Goal: Task Accomplishment & Management: Complete application form

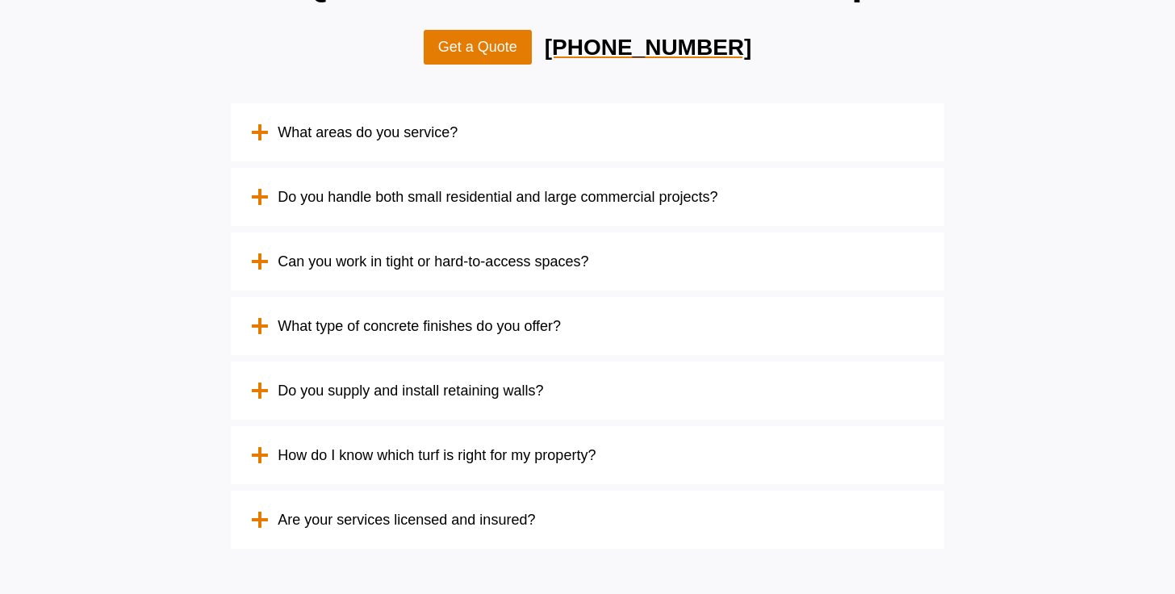
scroll to position [4817, 0]
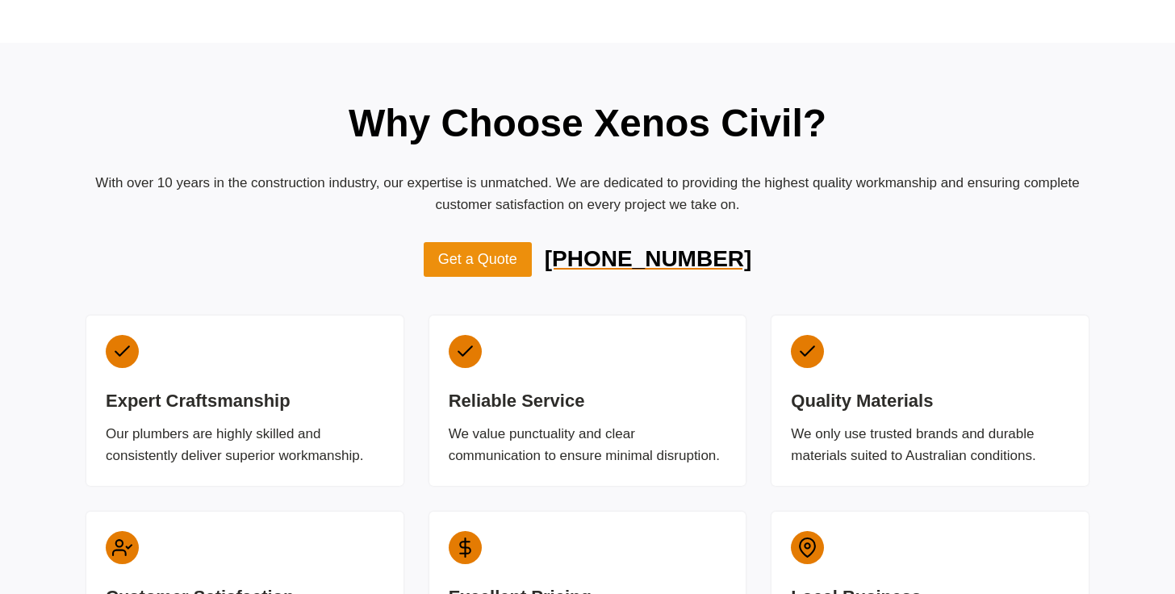
click at [500, 248] on span "Get a Quote" at bounding box center [477, 259] width 79 height 23
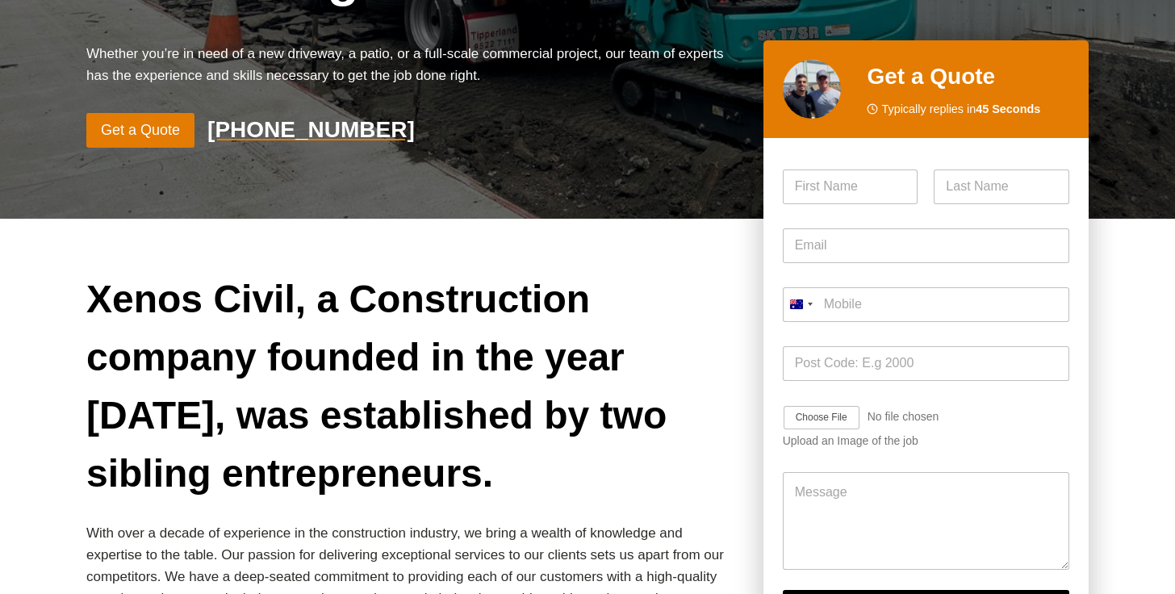
scroll to position [450, 0]
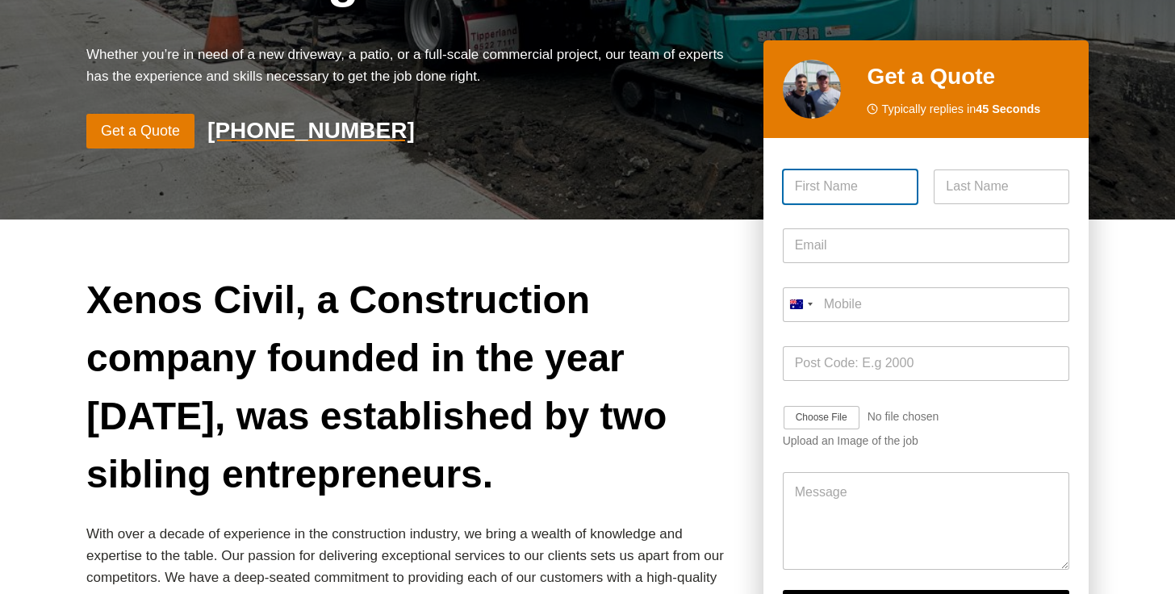
click at [856, 170] on input "First" at bounding box center [851, 187] width 136 height 35
type input "[PERSON_NAME]"
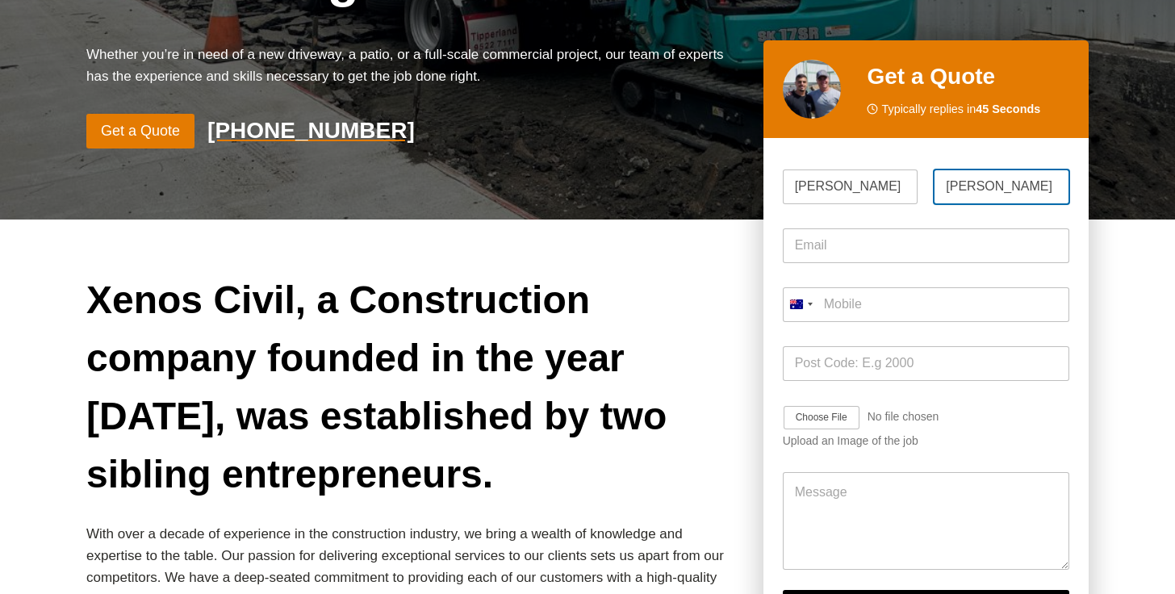
type input "[PERSON_NAME]"
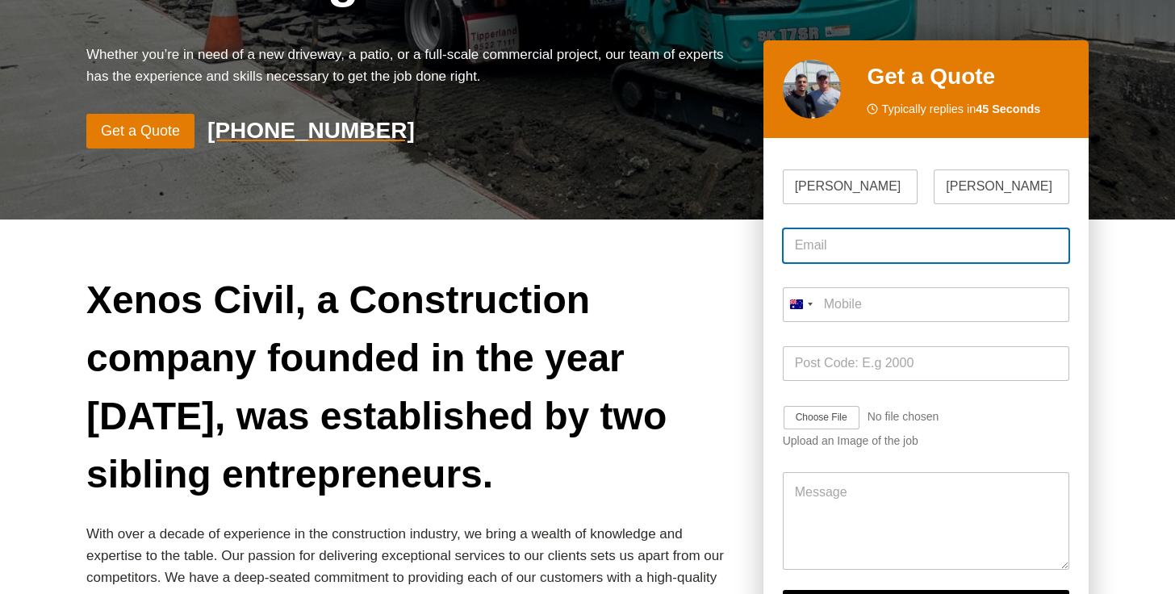
click at [832, 228] on input "Email *" at bounding box center [926, 245] width 287 height 35
type input "[EMAIL_ADDRESS][DOMAIN_NAME]"
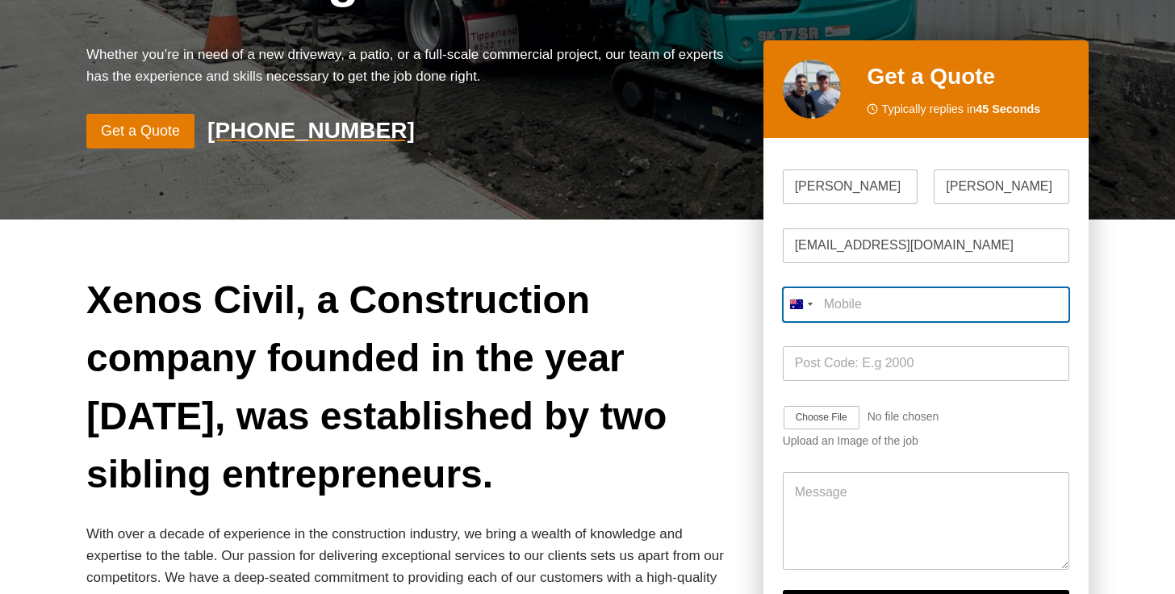
click at [895, 287] on input "Mobile *" at bounding box center [926, 304] width 287 height 35
type input "0432 704 367"
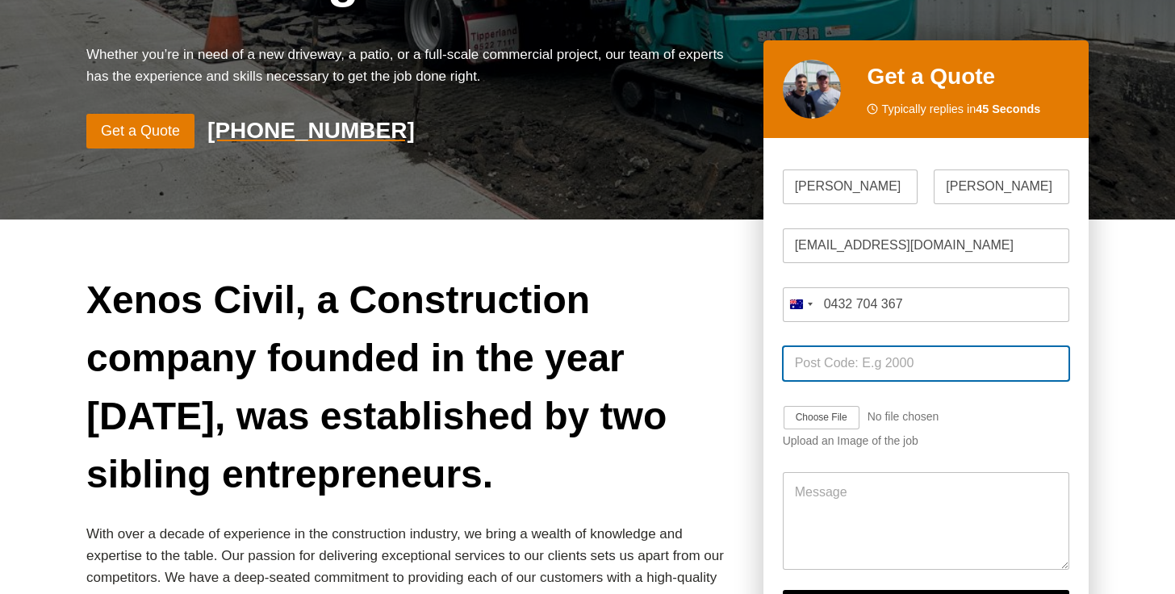
click at [926, 346] on input "Post Code *" at bounding box center [926, 363] width 287 height 35
click at [862, 346] on input "2575" at bounding box center [926, 363] width 287 height 35
type input "2571"
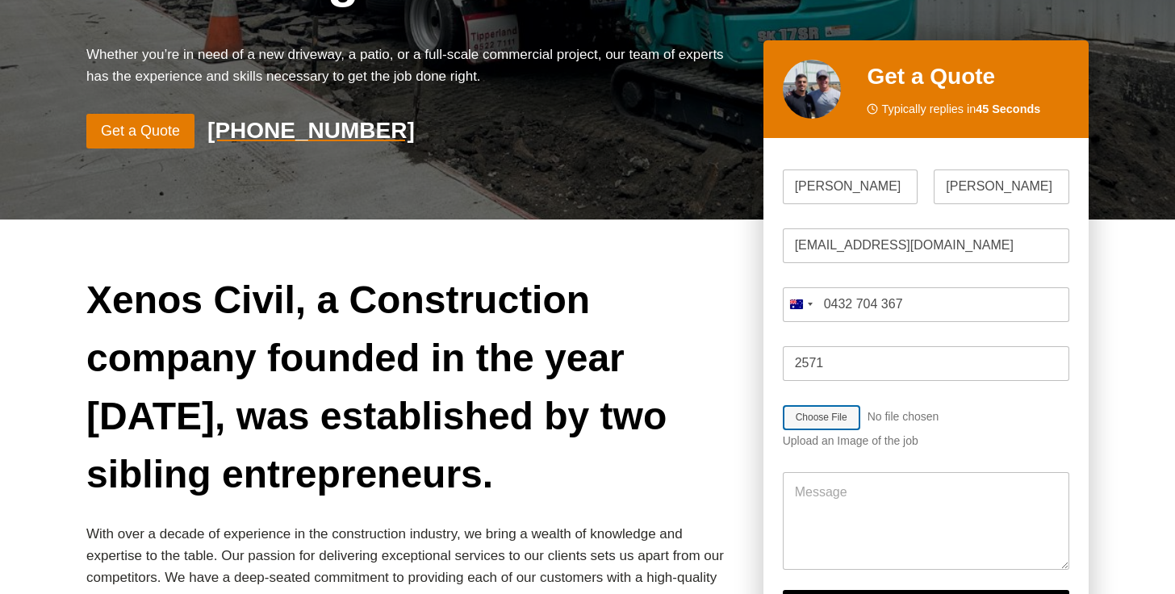
click at [831, 405] on input "Job Image Upload" at bounding box center [869, 418] width 172 height 26
type input "C:\fakepath\5405 - Structural Drawings - Issue A.pdf"
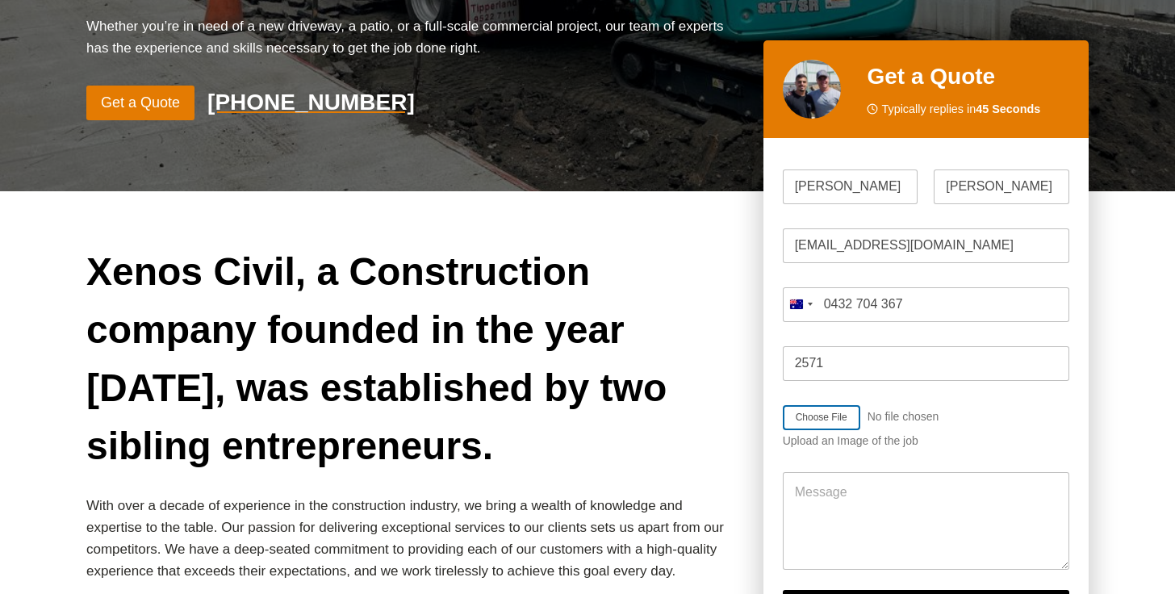
scroll to position [498, 0]
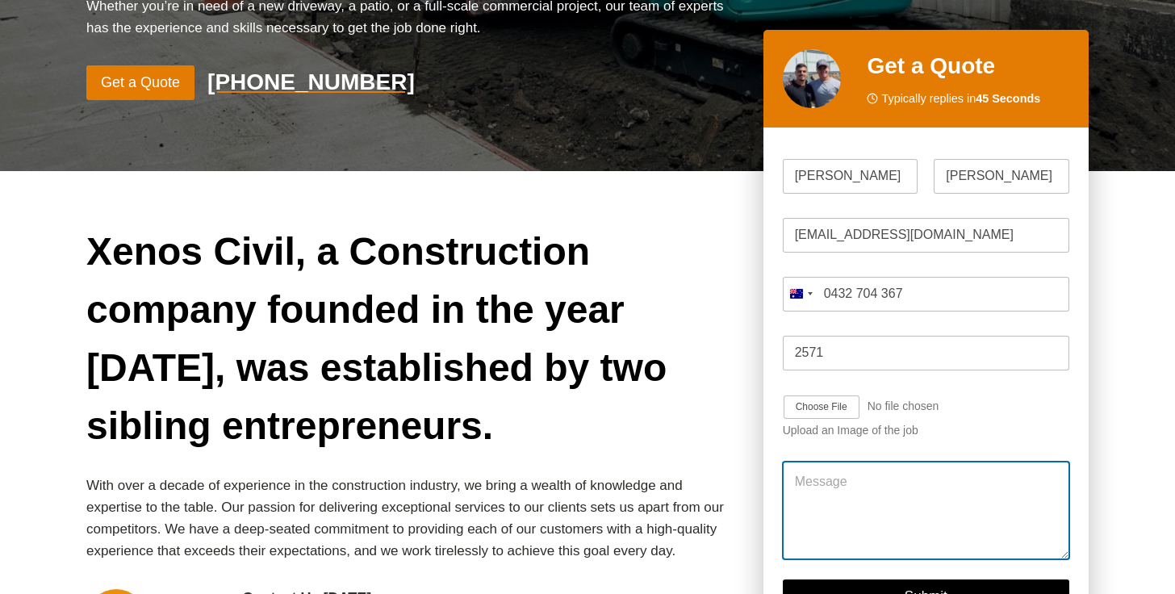
click at [845, 462] on textarea "Message" at bounding box center [926, 510] width 287 height 97
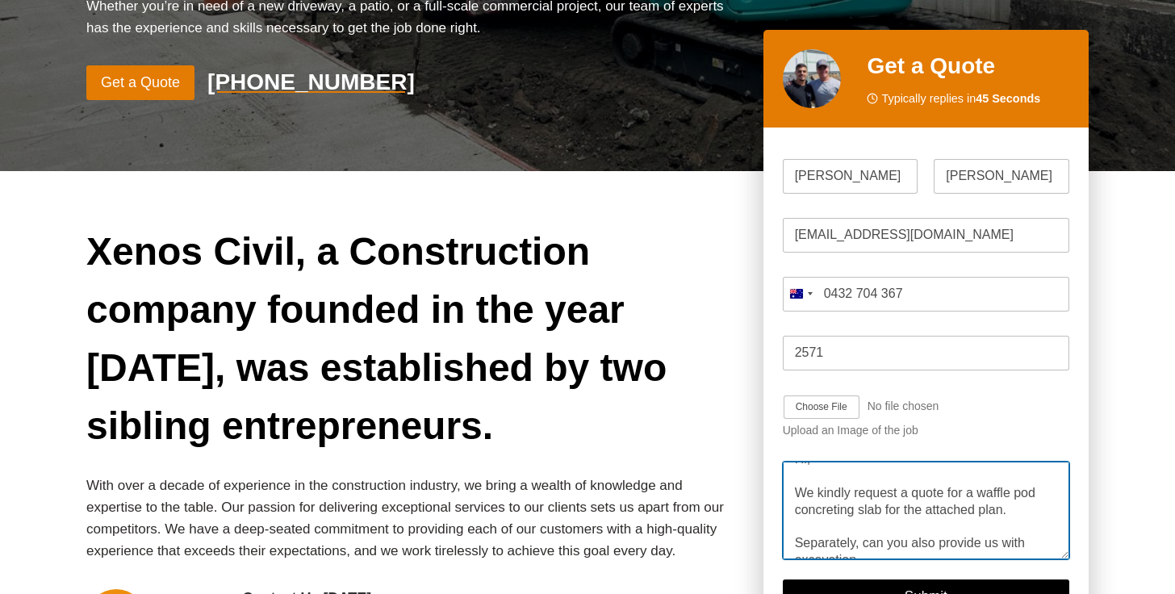
scroll to position [23, 0]
click at [907, 462] on textarea "Hi, We kindly request a quote for a waffle pod concreting slab for the attached…" at bounding box center [926, 510] width 287 height 97
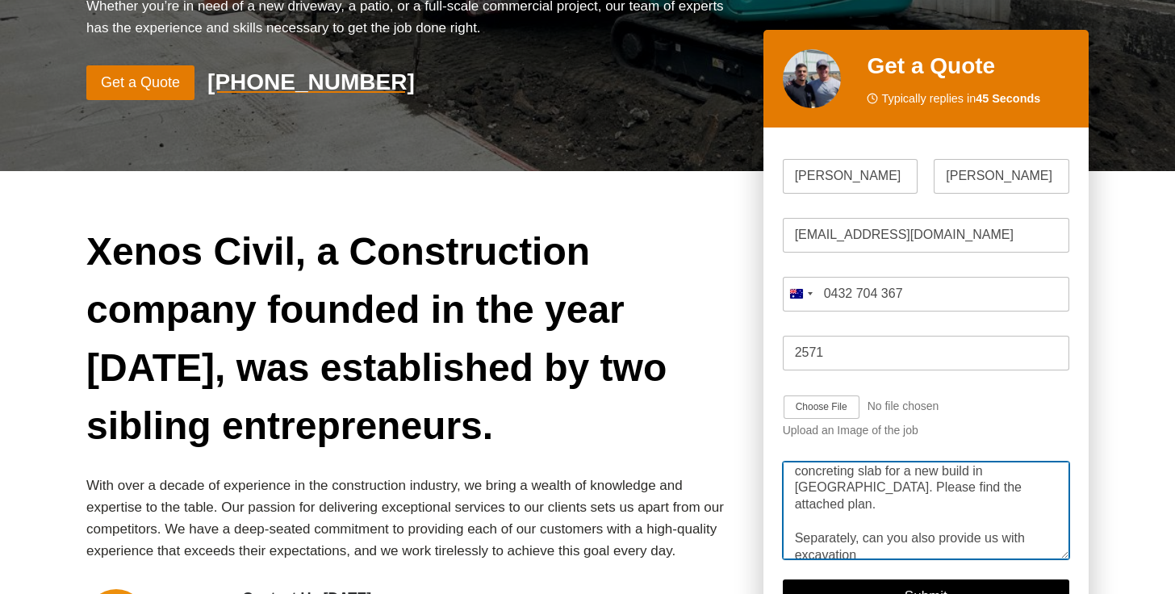
click at [864, 465] on textarea "Hi, We kindly request a quote for a waffle pod concreting slab for a new build …" at bounding box center [926, 510] width 287 height 97
click at [1037, 462] on textarea "Hi, We kindly request a quote for a waffle pod concreting slab for a new build …" at bounding box center [926, 510] width 287 height 97
click at [969, 466] on textarea "Hi, We kindly request a quote for a waffle pod concreting slab for a new build …" at bounding box center [926, 510] width 287 height 97
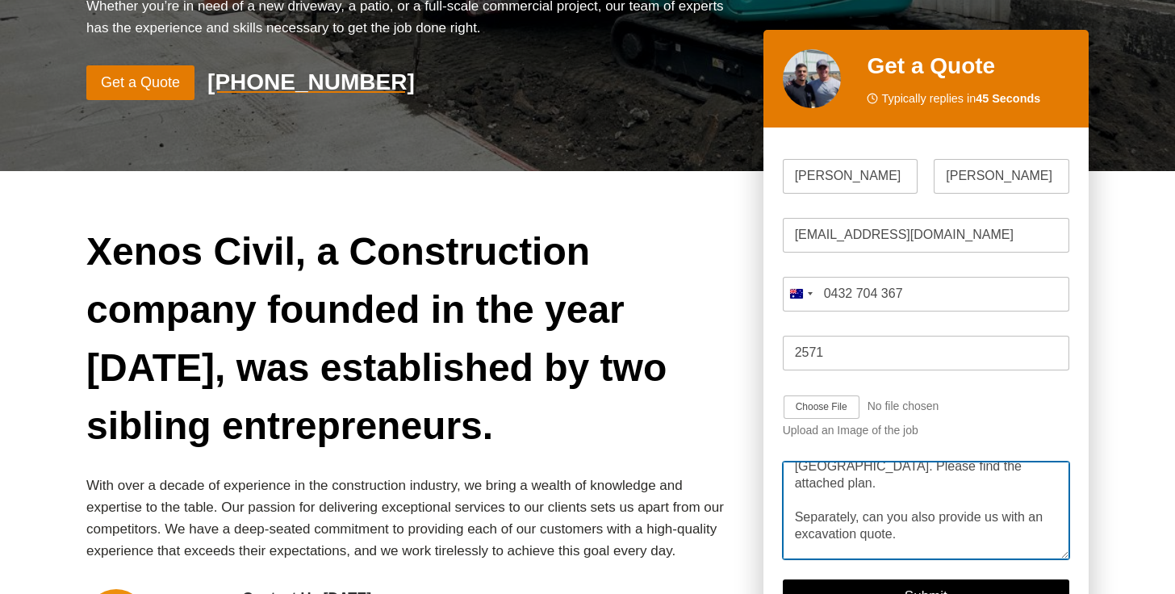
scroll to position [99, 0]
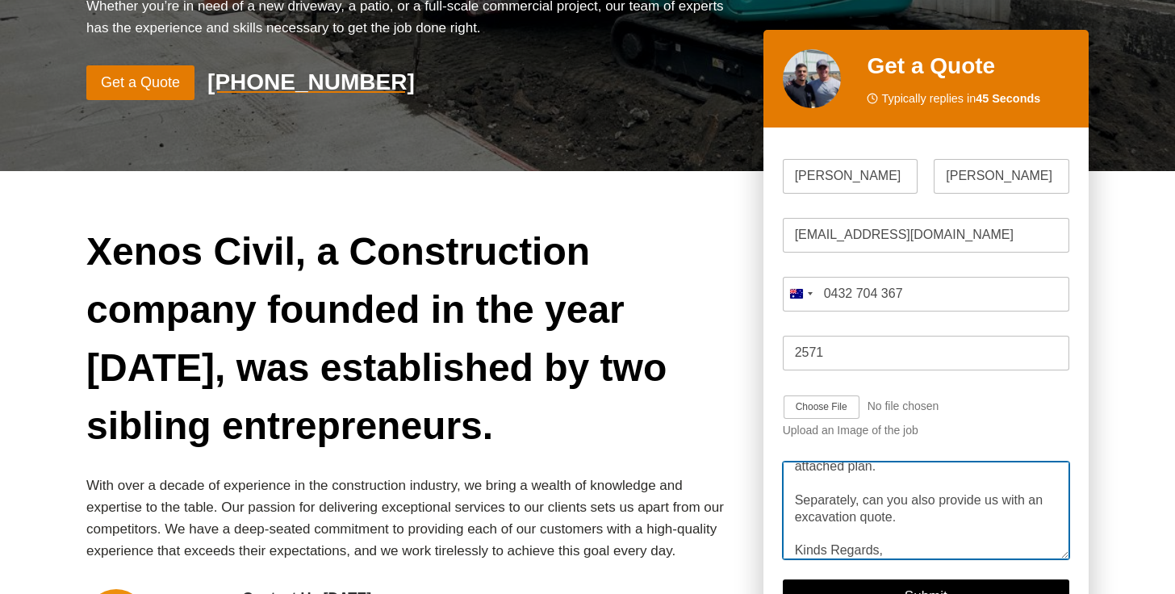
type textarea "Hi, We kindly request a quote for a waffle pod concreting slab for a new build …"
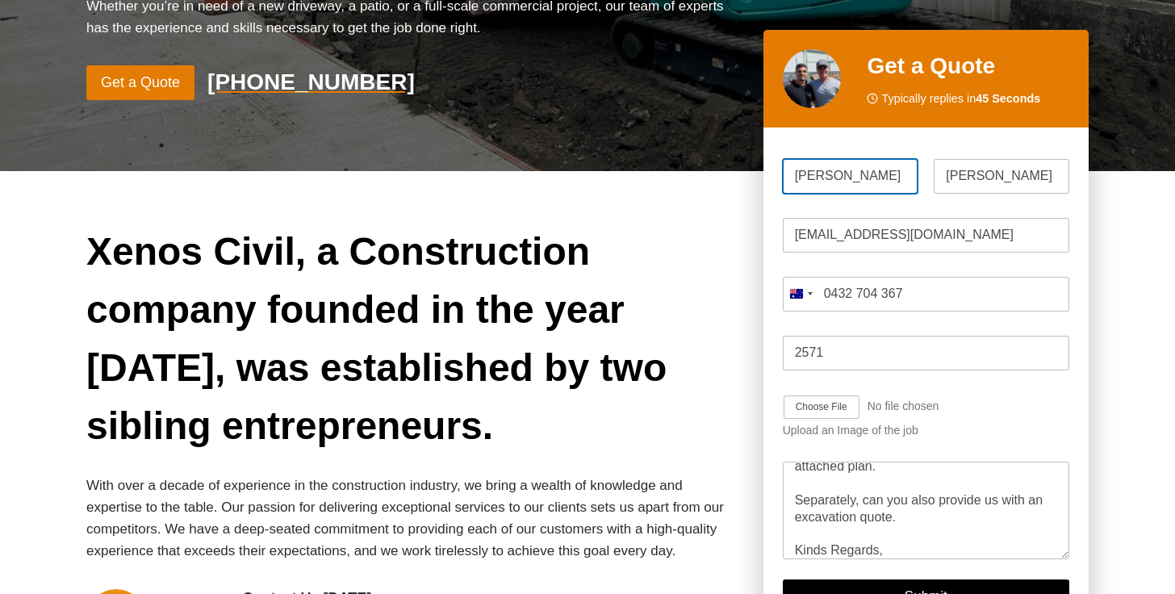
drag, startPoint x: 846, startPoint y: 99, endPoint x: 820, endPoint y: 99, distance: 25.8
click at [820, 159] on input "[PERSON_NAME]" at bounding box center [851, 176] width 136 height 35
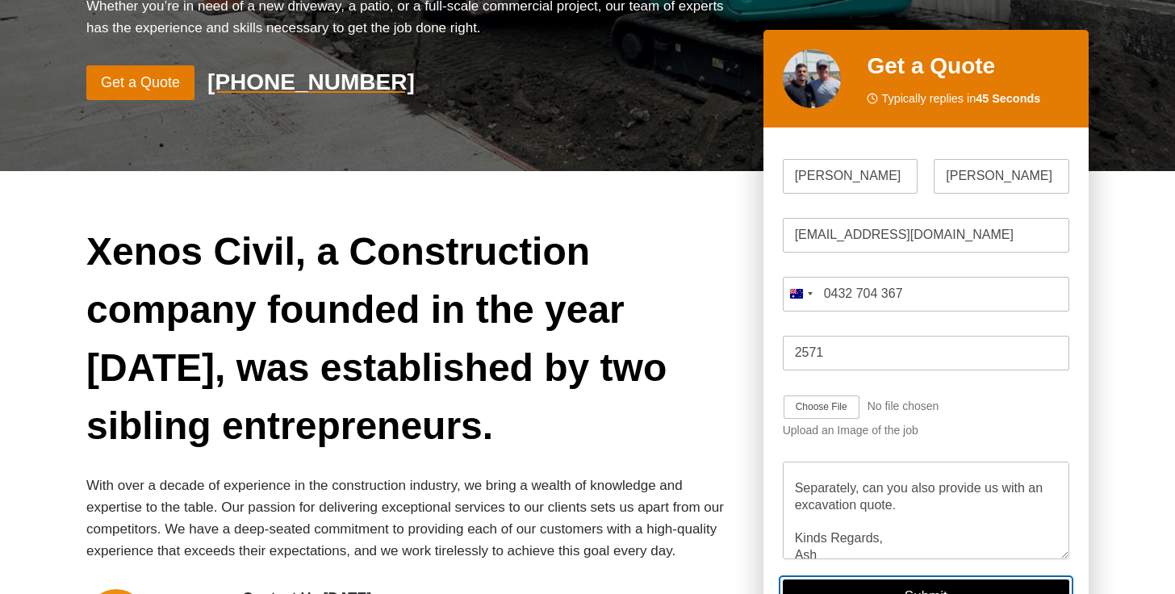
click at [964, 579] on button "Submit" at bounding box center [926, 595] width 287 height 33
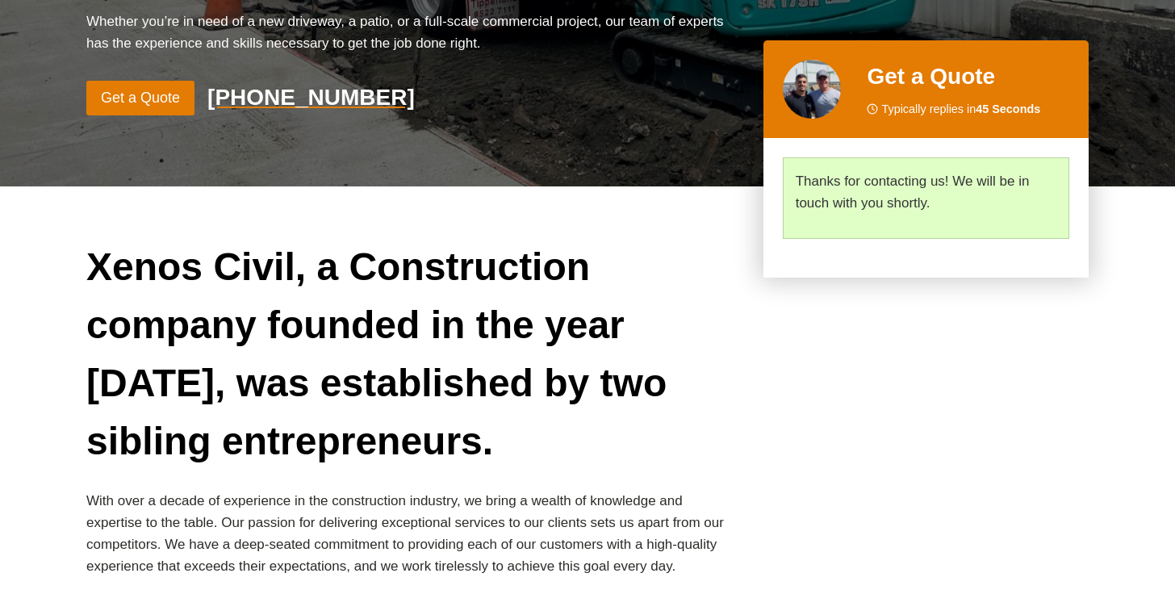
scroll to position [0, 0]
